Goal: Task Accomplishment & Management: Manage account settings

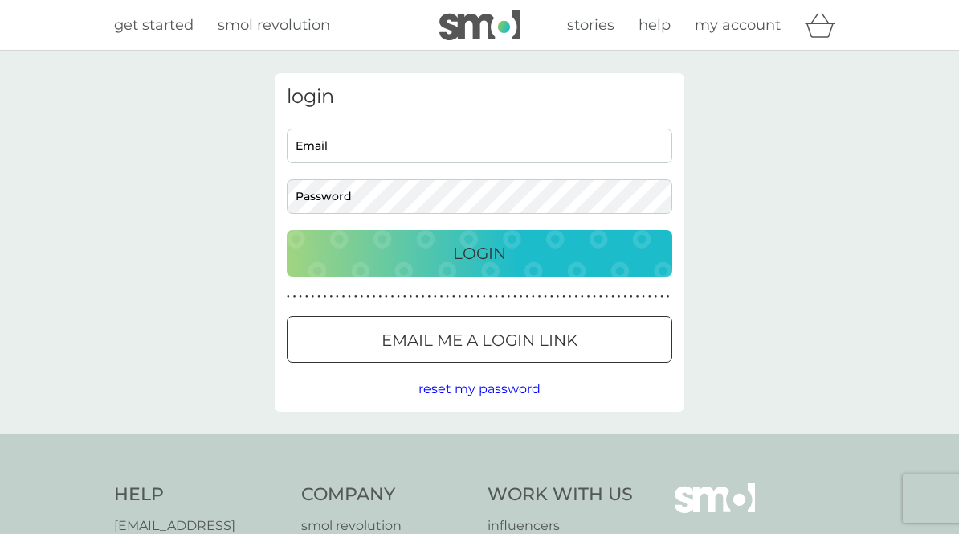
click at [588, 145] on input "Email" at bounding box center [480, 146] width 386 height 35
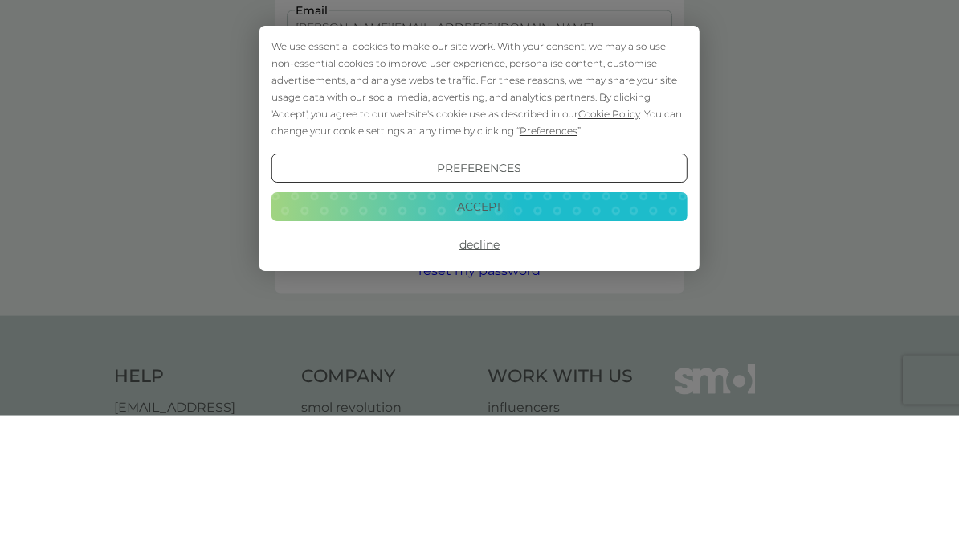
type input "[PERSON_NAME][EMAIL_ADDRESS][DOMAIN_NAME]"
click at [650, 310] on button "Accept" at bounding box center [480, 324] width 416 height 29
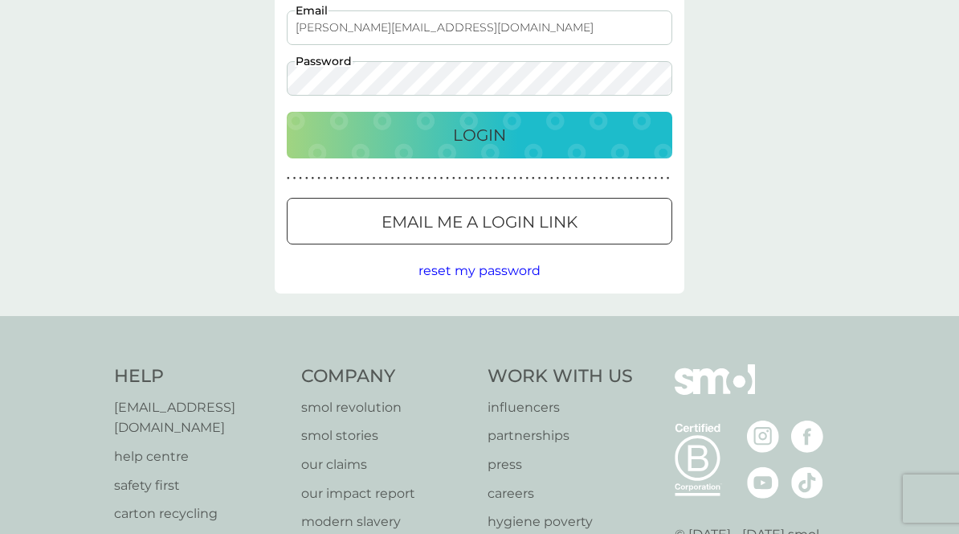
click at [635, 133] on div "Login" at bounding box center [480, 135] width 354 height 26
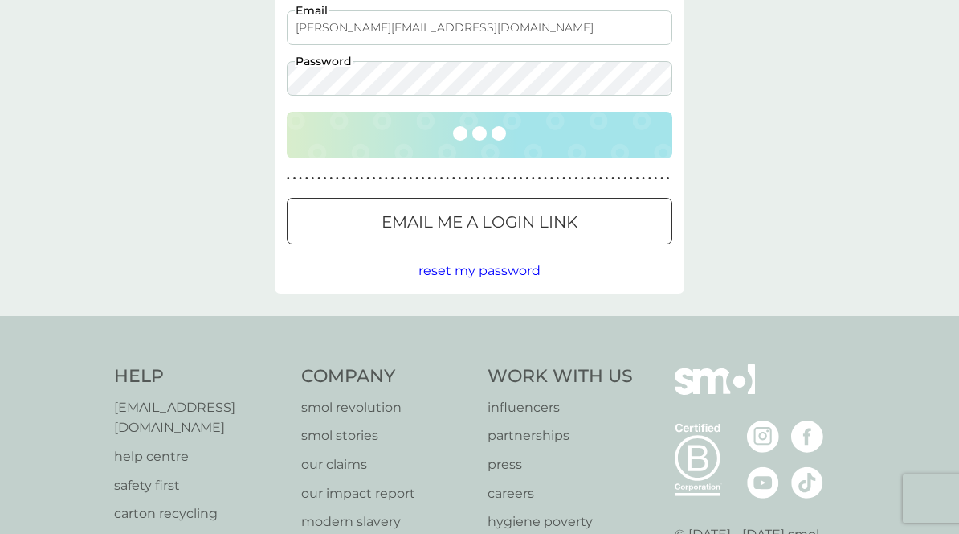
scroll to position [119, 0]
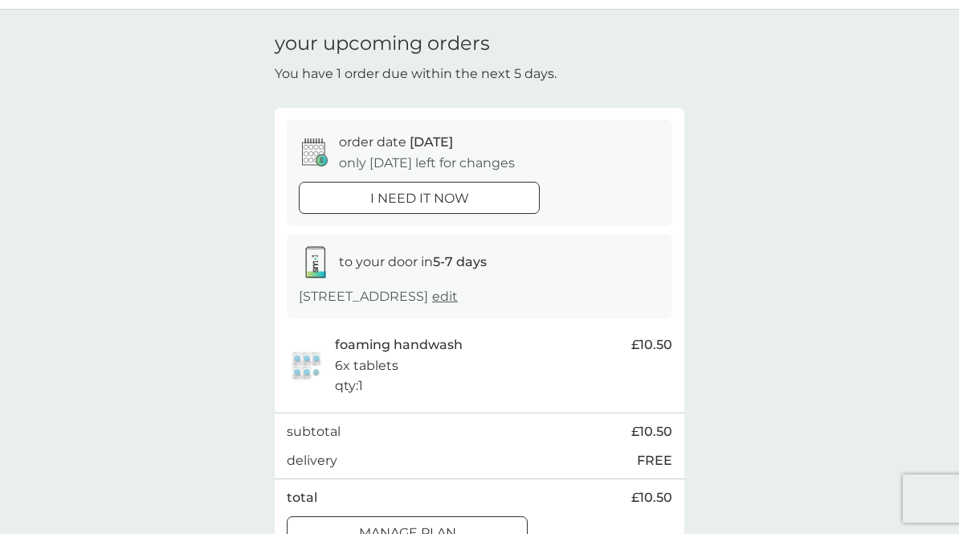
scroll to position [63, 0]
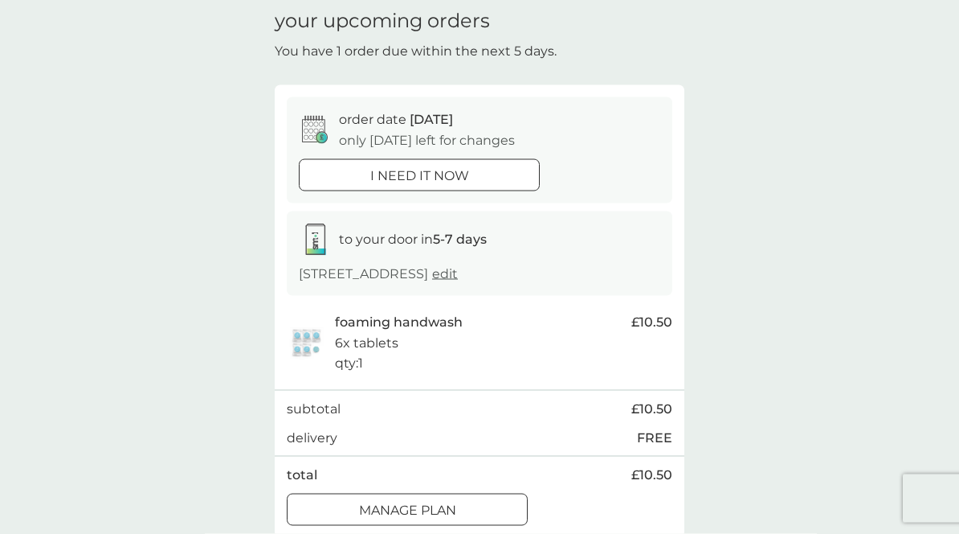
click at [498, 512] on div "Manage plan" at bounding box center [407, 510] width 239 height 21
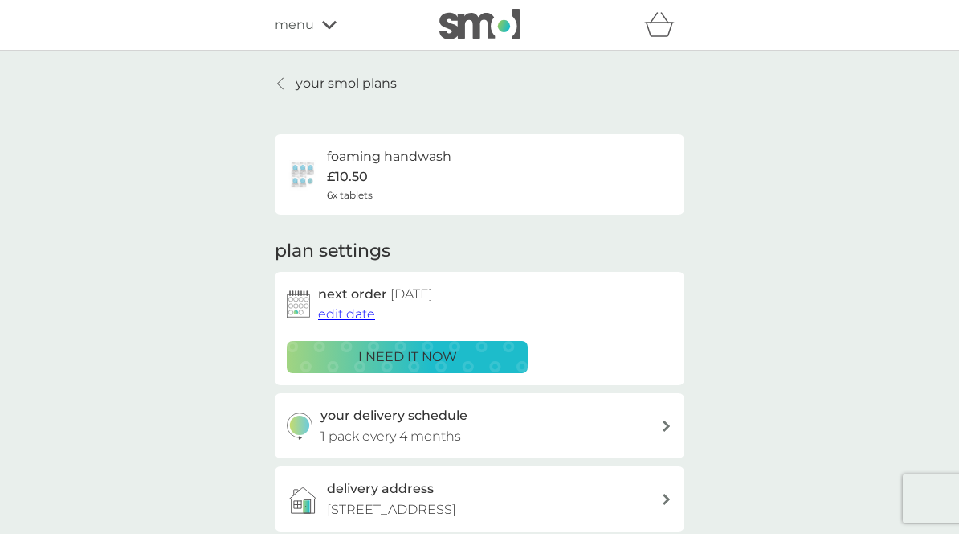
click at [357, 321] on button "edit date" at bounding box center [346, 314] width 57 height 21
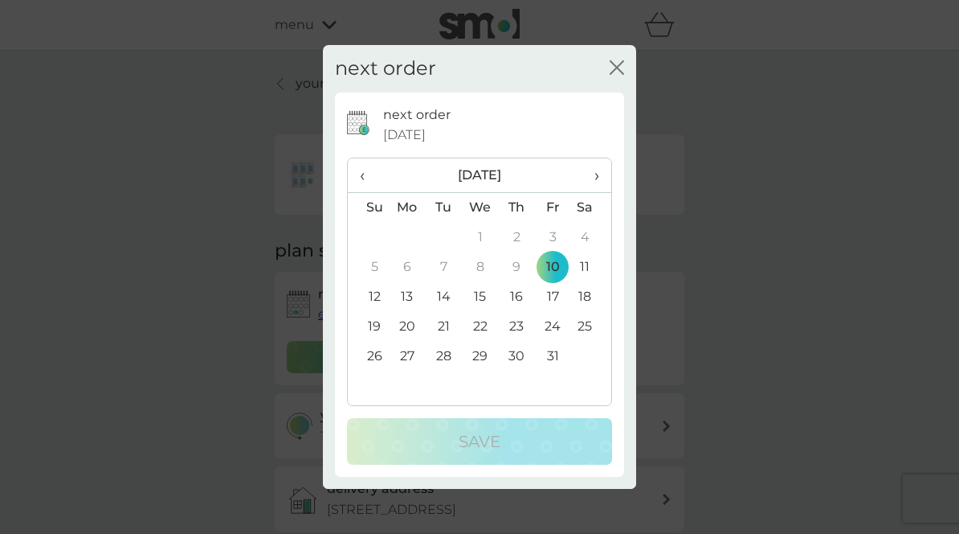
click at [594, 192] on span "›" at bounding box center [591, 175] width 16 height 34
click at [581, 193] on th "›" at bounding box center [591, 175] width 40 height 35
click at [484, 282] on td "10" at bounding box center [480, 267] width 37 height 30
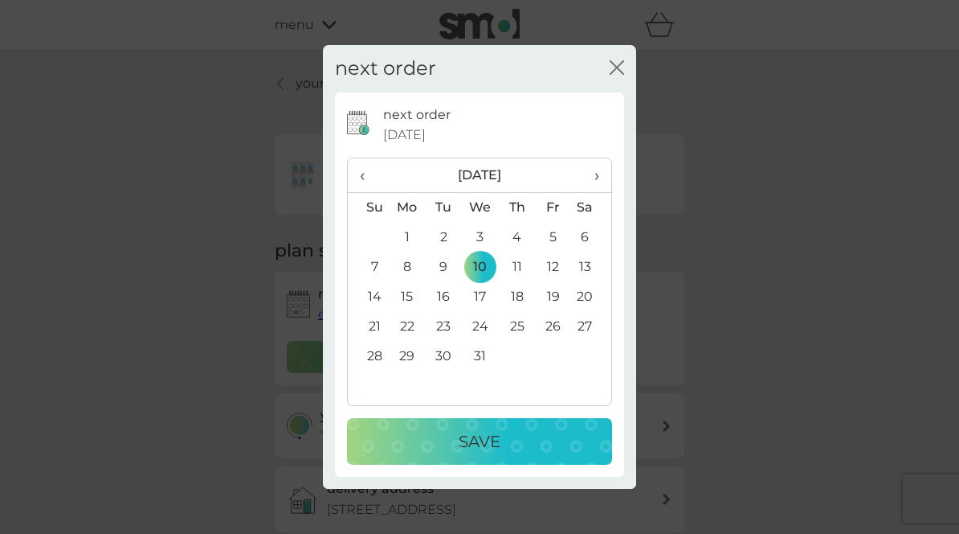
click at [575, 454] on div "Save" at bounding box center [479, 441] width 233 height 26
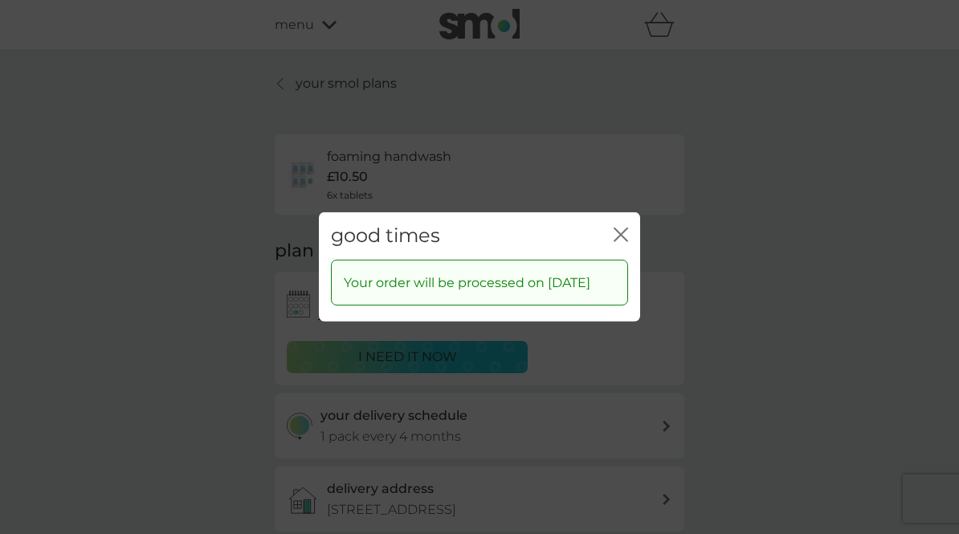
click at [610, 260] on div "good times close" at bounding box center [479, 235] width 321 height 47
click at [335, 29] on div "good times close Your order will be processed on [DATE]" at bounding box center [479, 267] width 959 height 534
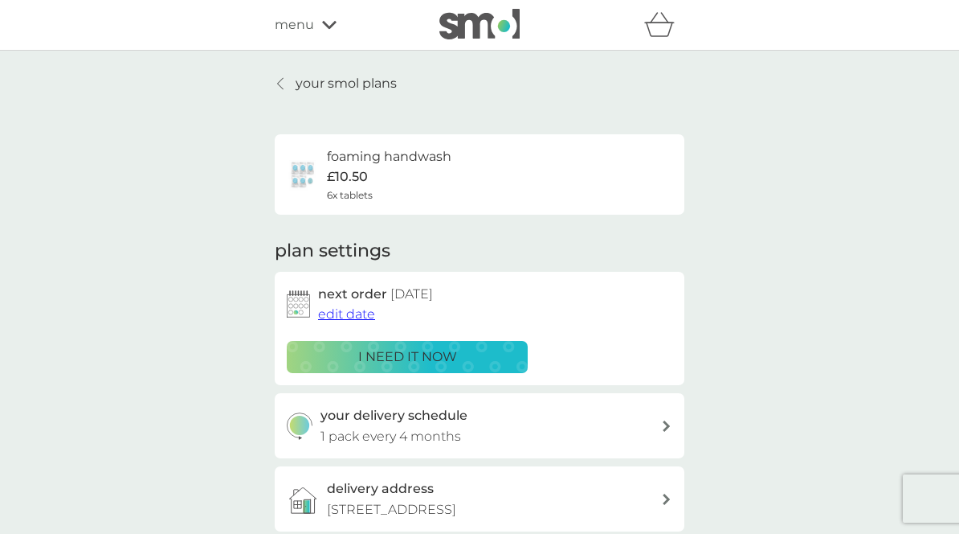
click at [340, 6] on div "refer a friend & you BOTH save smol impact smol shop your smol plans your upcom…" at bounding box center [479, 25] width 959 height 51
click at [325, 24] on icon at bounding box center [329, 25] width 14 height 8
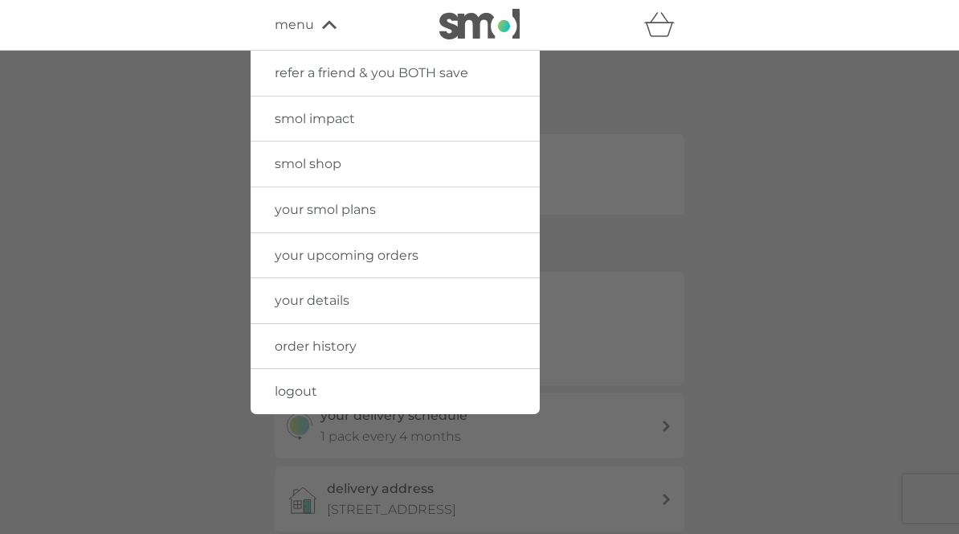
click at [470, 205] on link "your smol plans" at bounding box center [395, 209] width 289 height 45
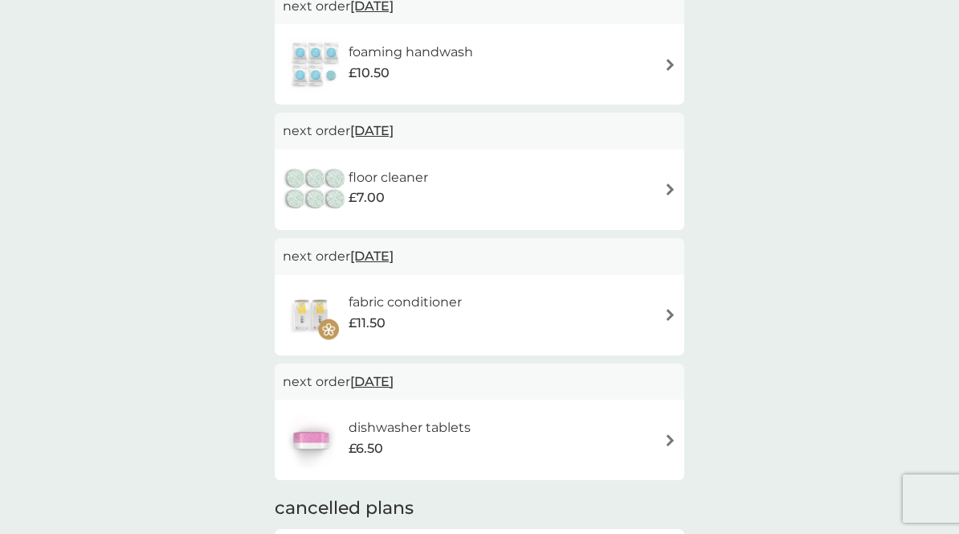
scroll to position [31, 0]
